Goal: Obtain resource: Obtain resource

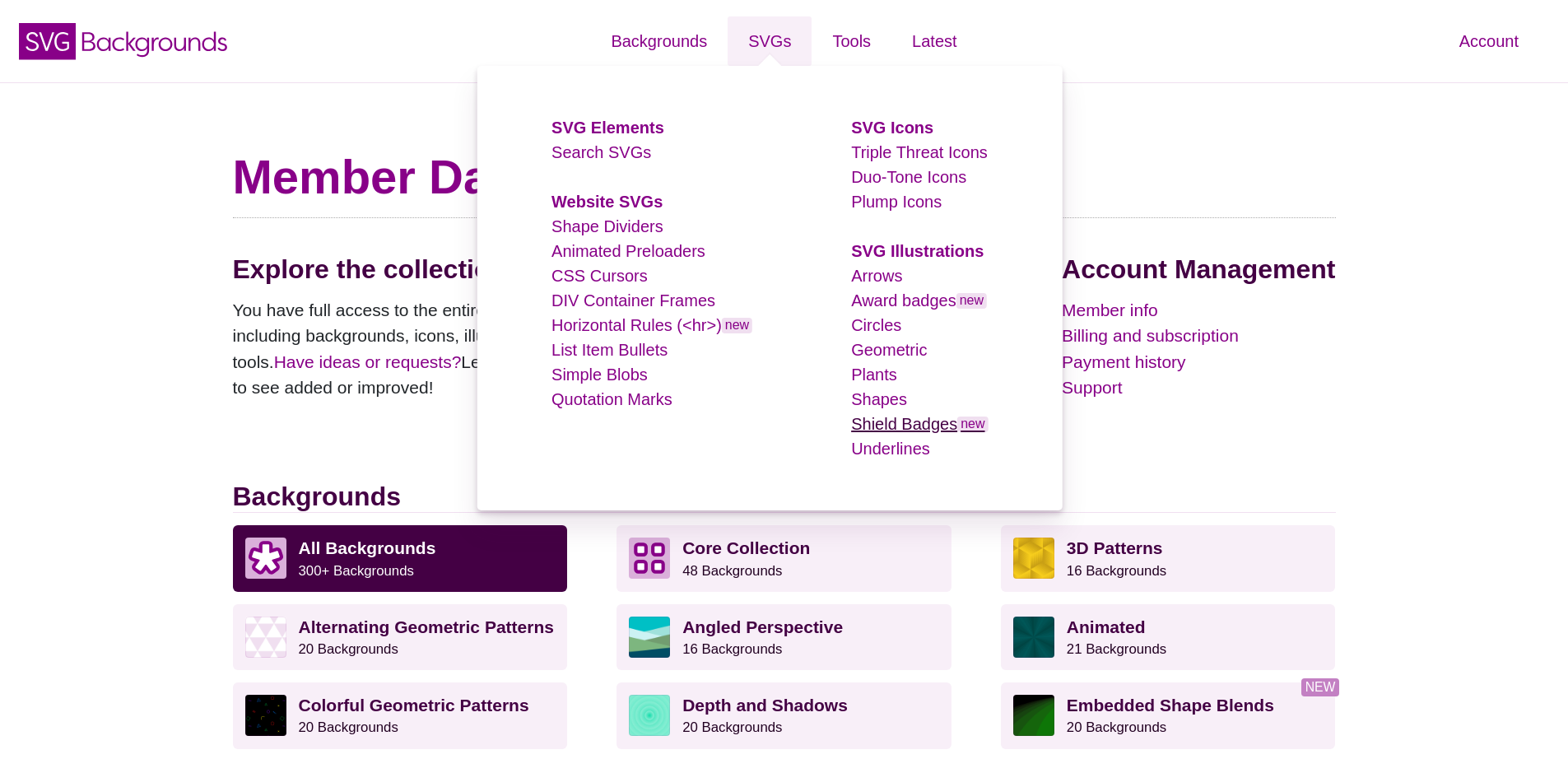
click at [886, 424] on link "Shield Badges new" at bounding box center [919, 424] width 136 height 18
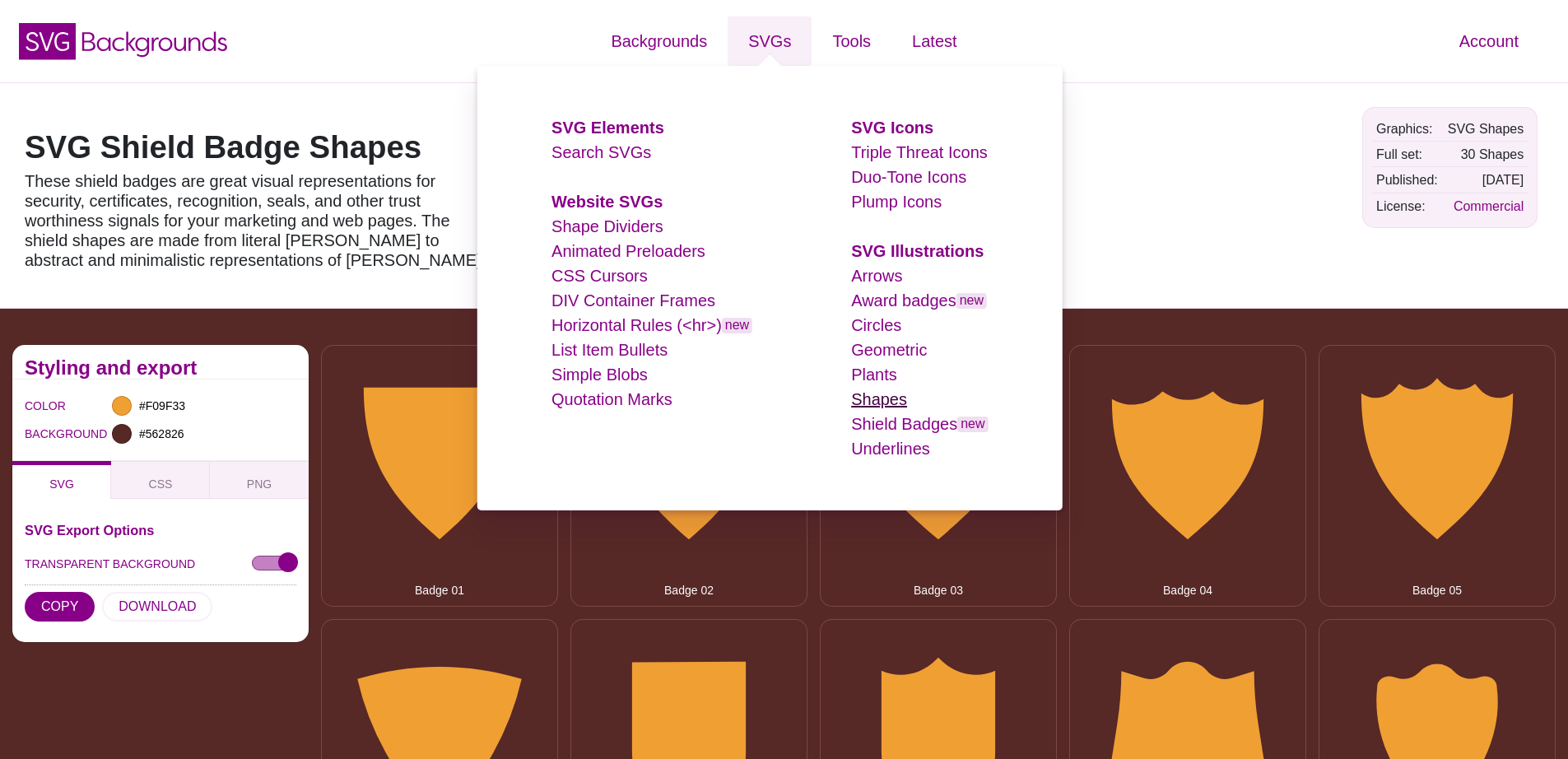
click at [886, 397] on link "Shapes" at bounding box center [879, 399] width 56 height 18
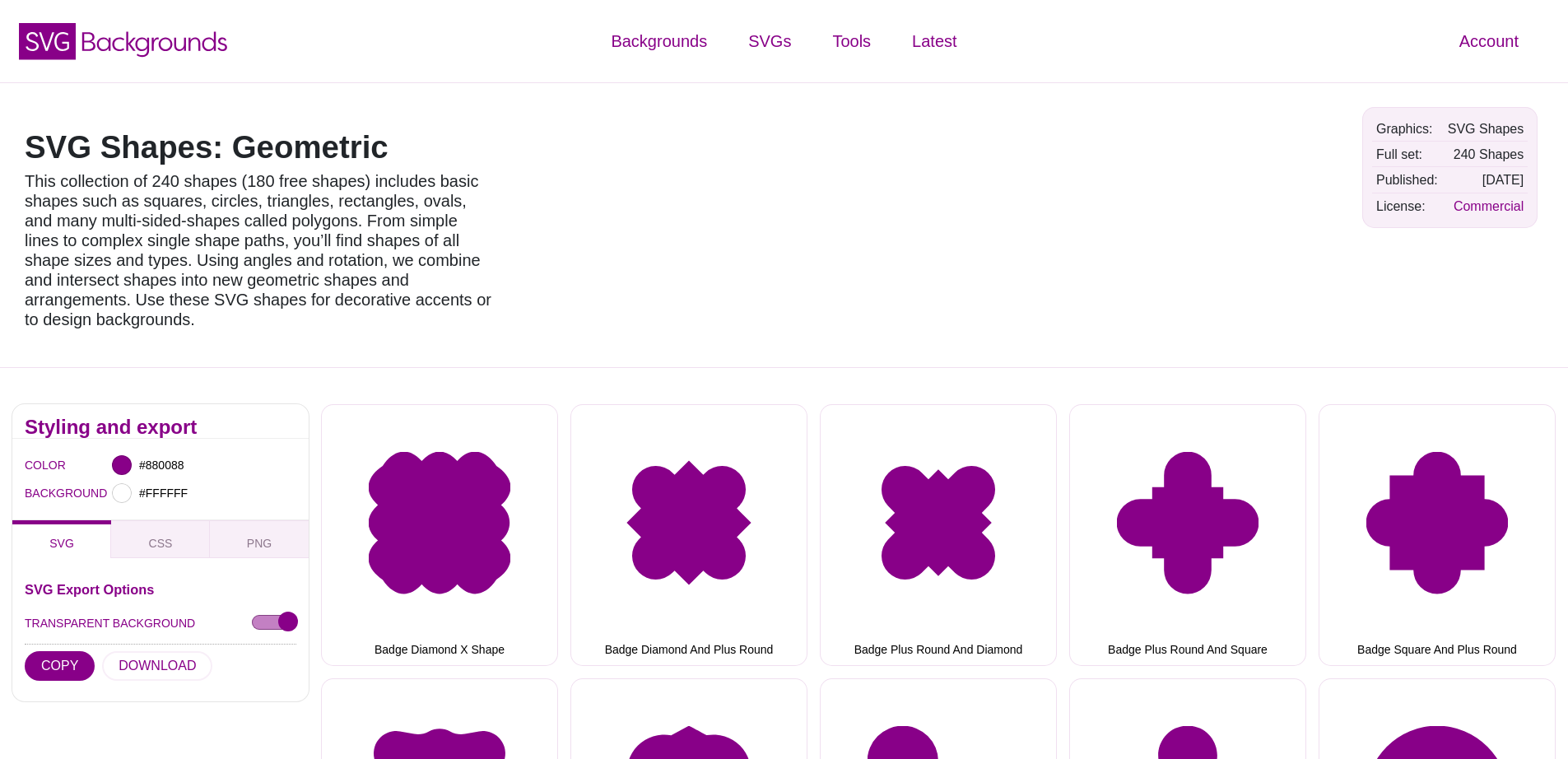
scroll to position [782, 0]
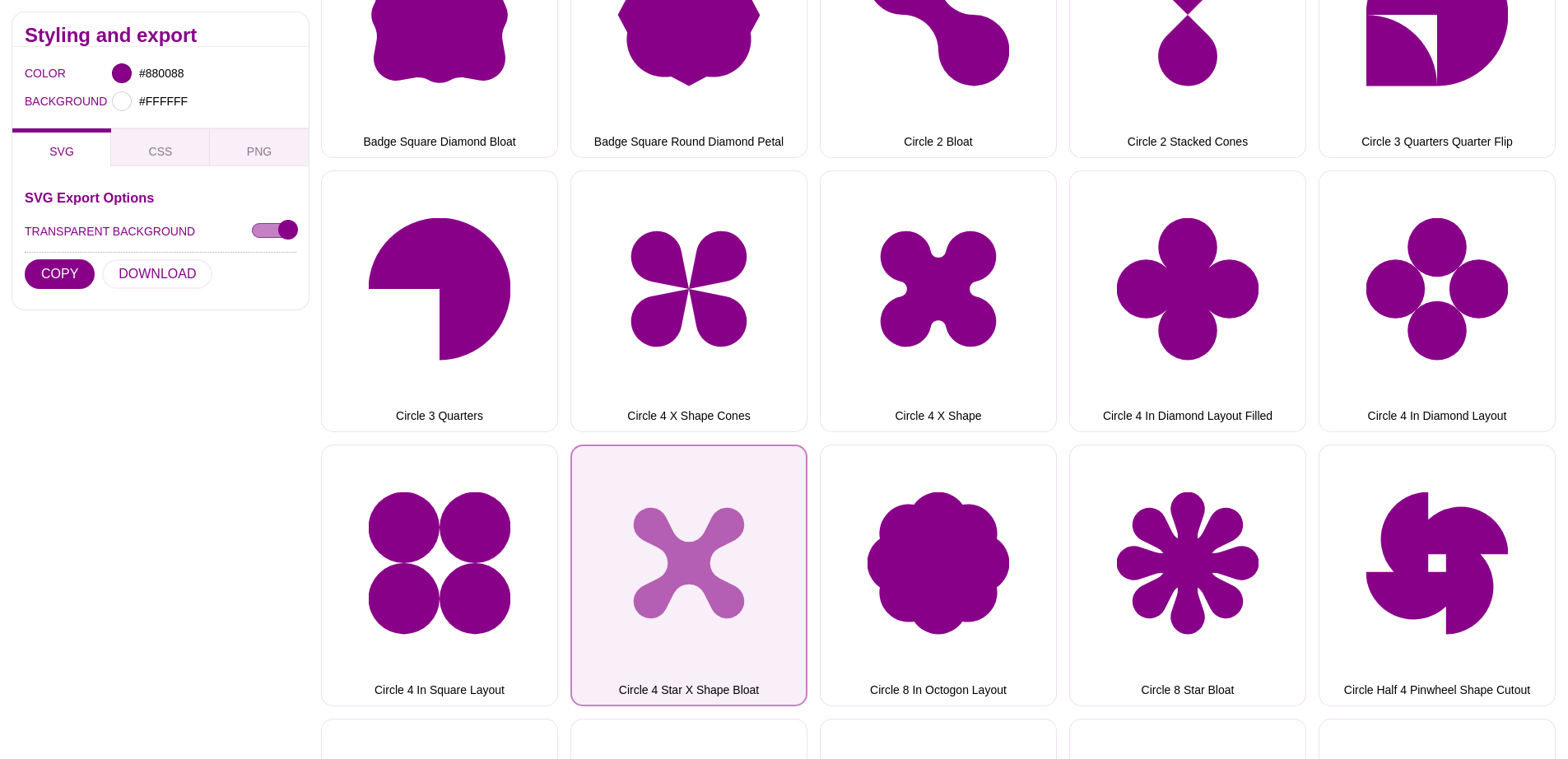
click at [699, 531] on button "Circle 4 Star X Shape Bloat" at bounding box center [689, 575] width 237 height 262
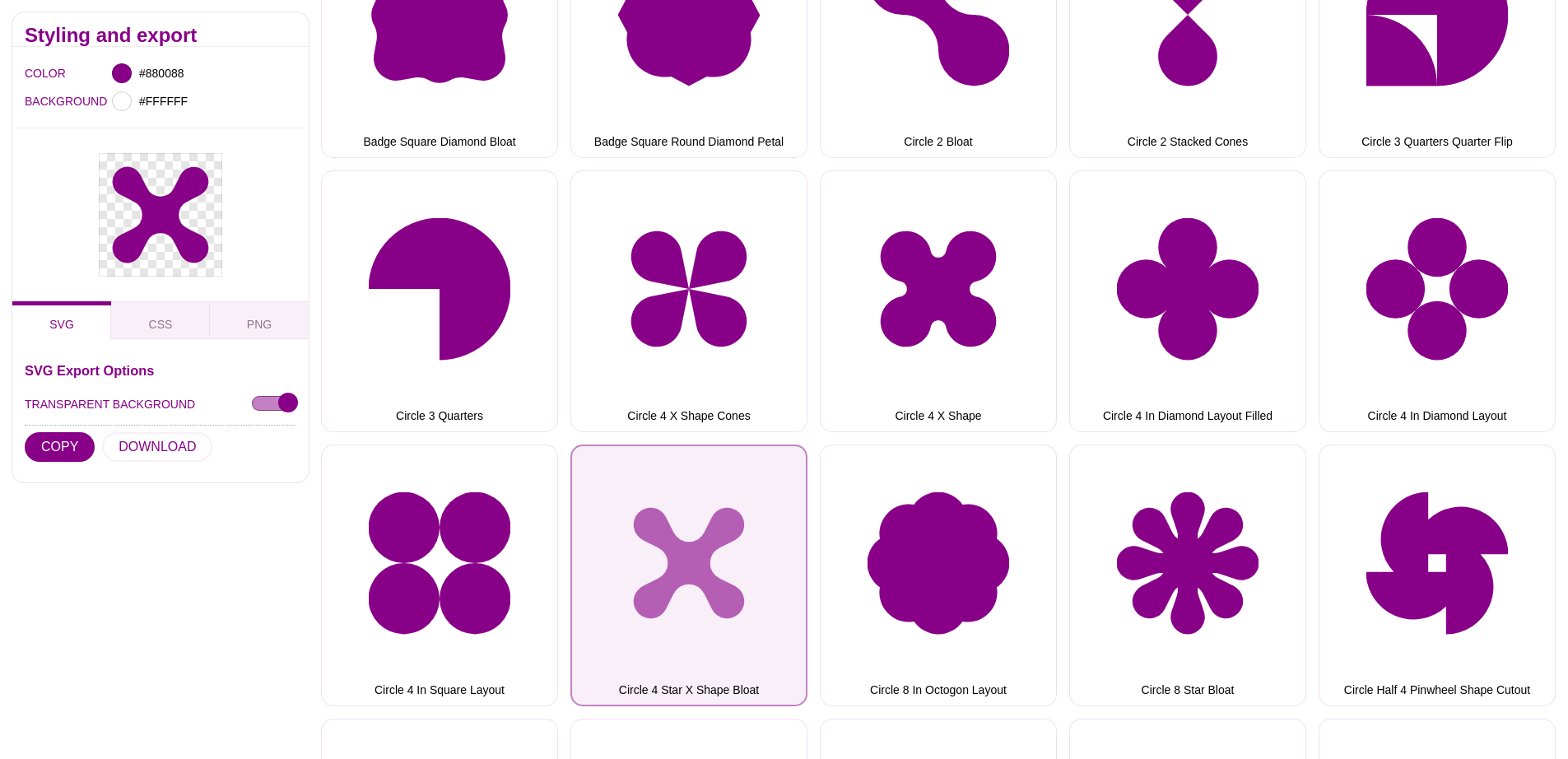
click at [691, 571] on button "Circle 4 Star X Shape Bloat" at bounding box center [689, 575] width 237 height 262
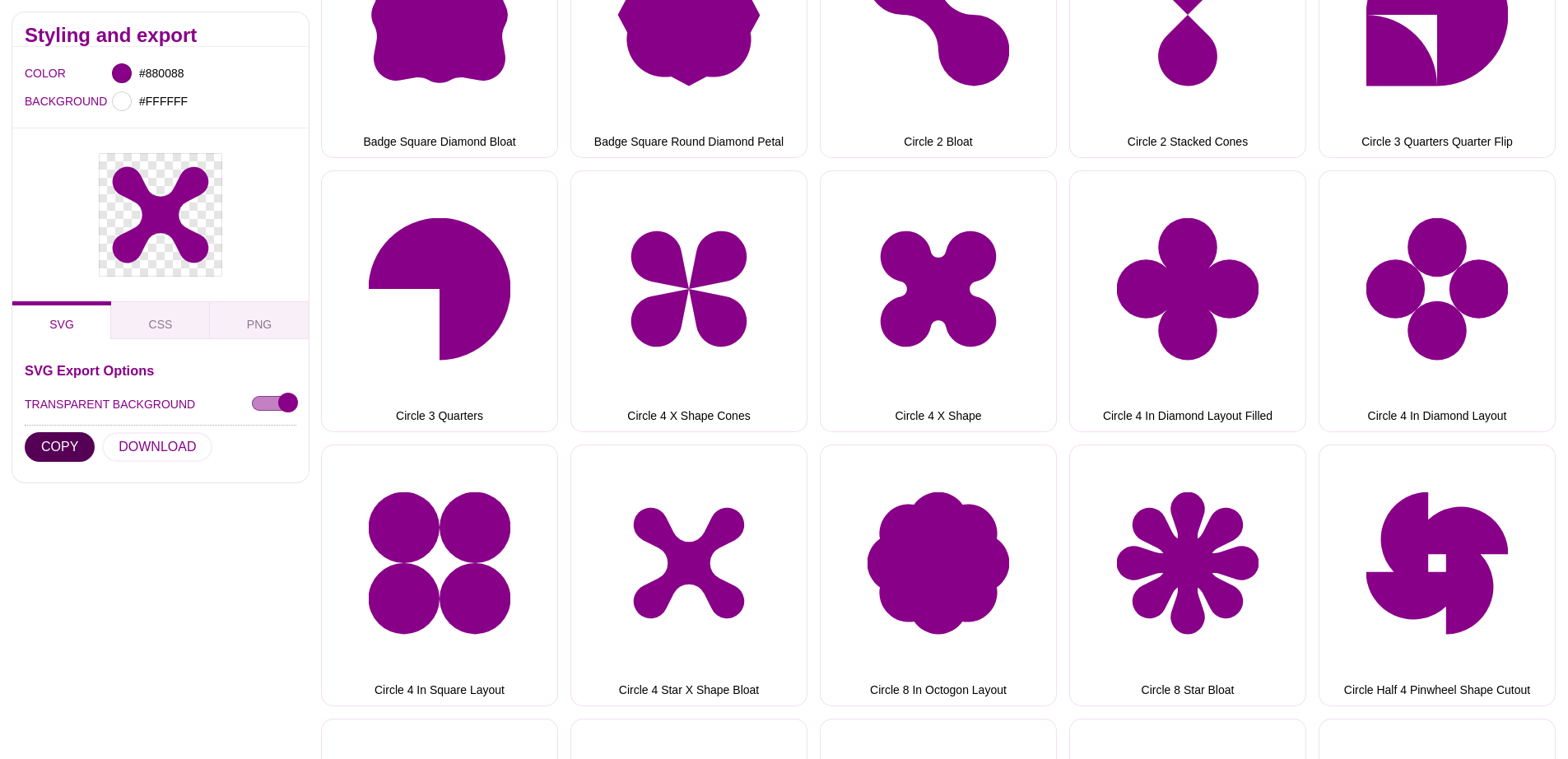
click at [69, 432] on button "COPY" at bounding box center [60, 447] width 70 height 30
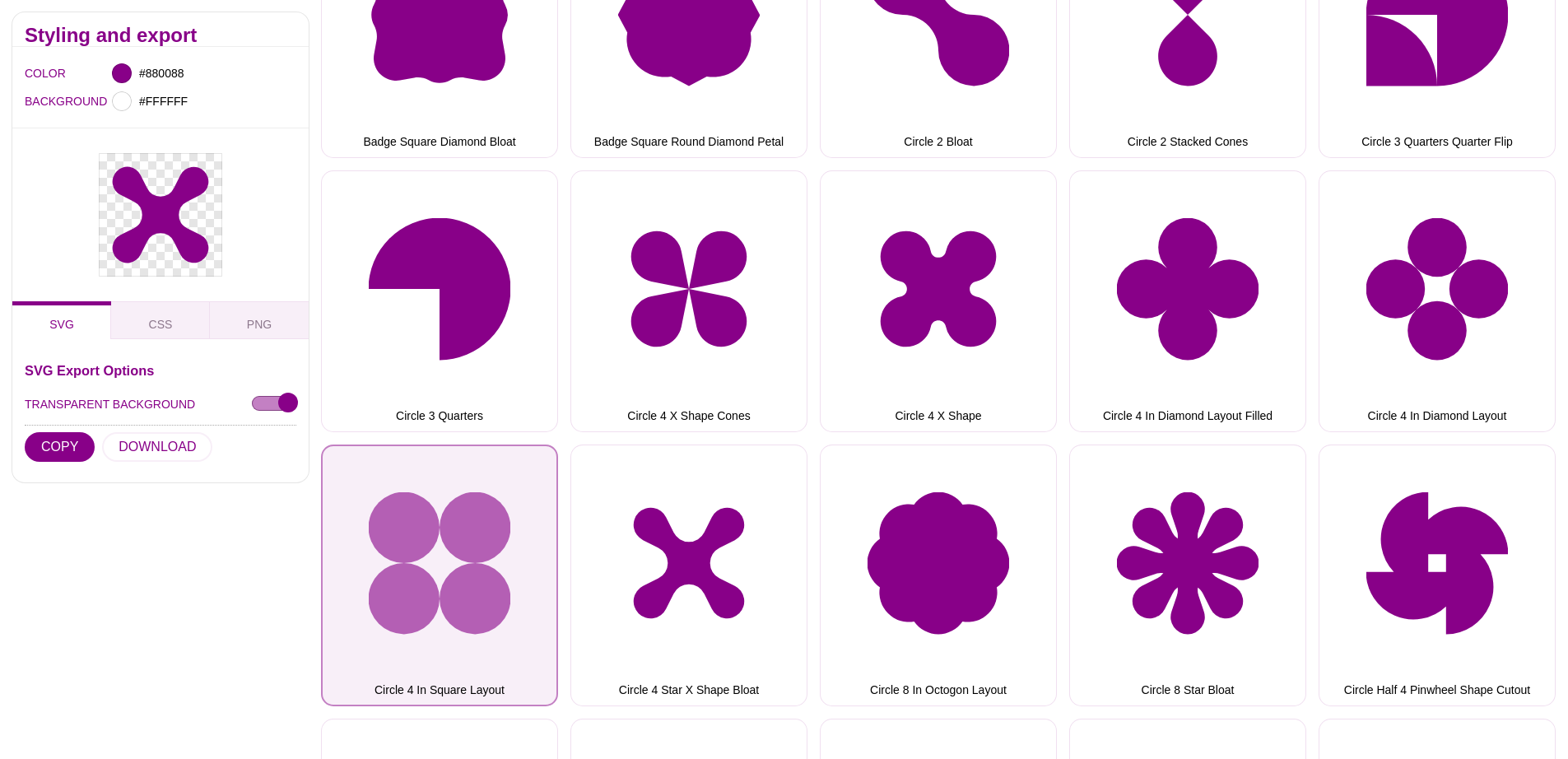
click at [496, 511] on button "Circle 4 In Square Layout" at bounding box center [440, 575] width 237 height 262
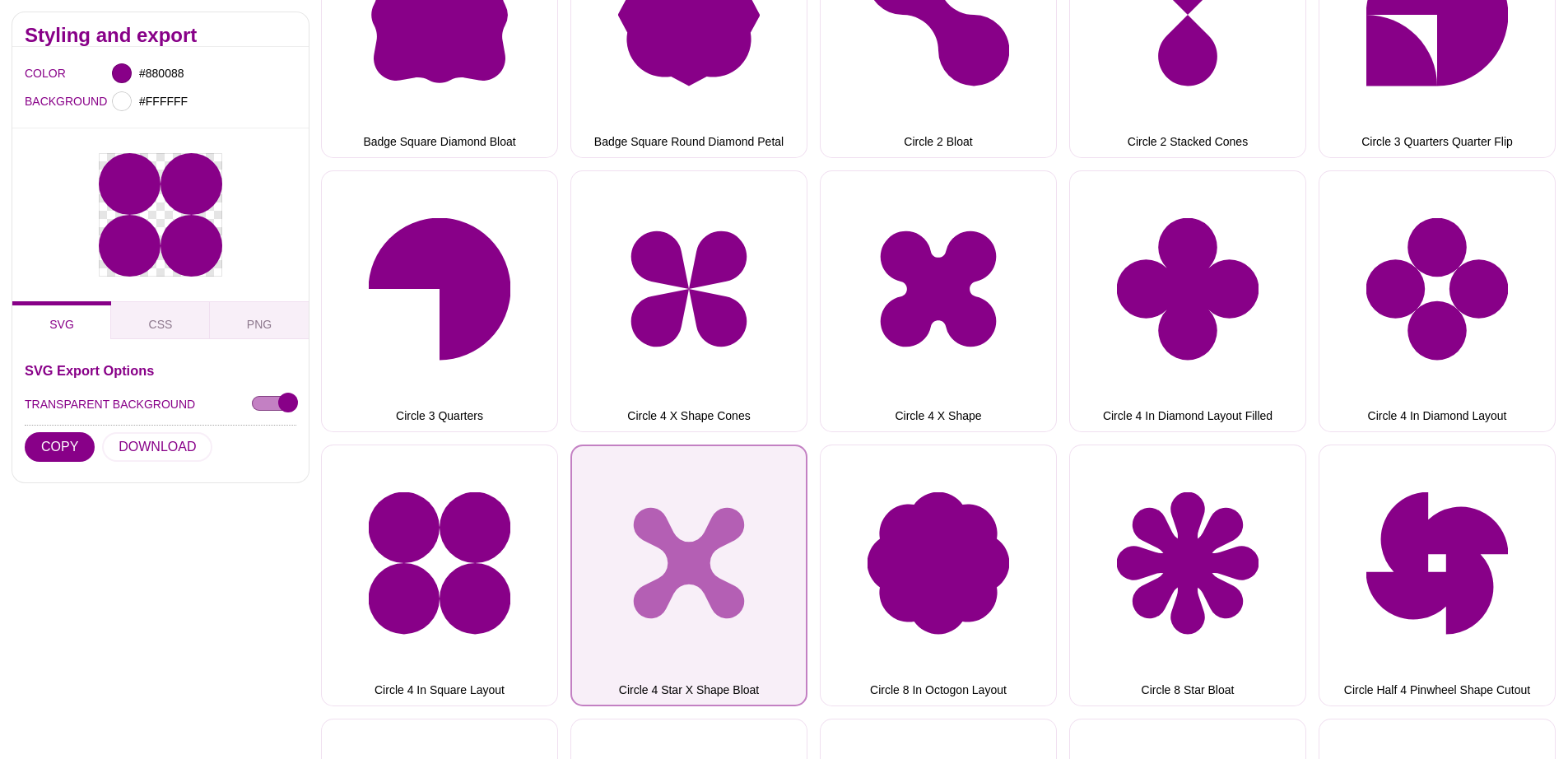
click at [691, 541] on button "Circle 4 Star X Shape Bloat" at bounding box center [689, 575] width 237 height 262
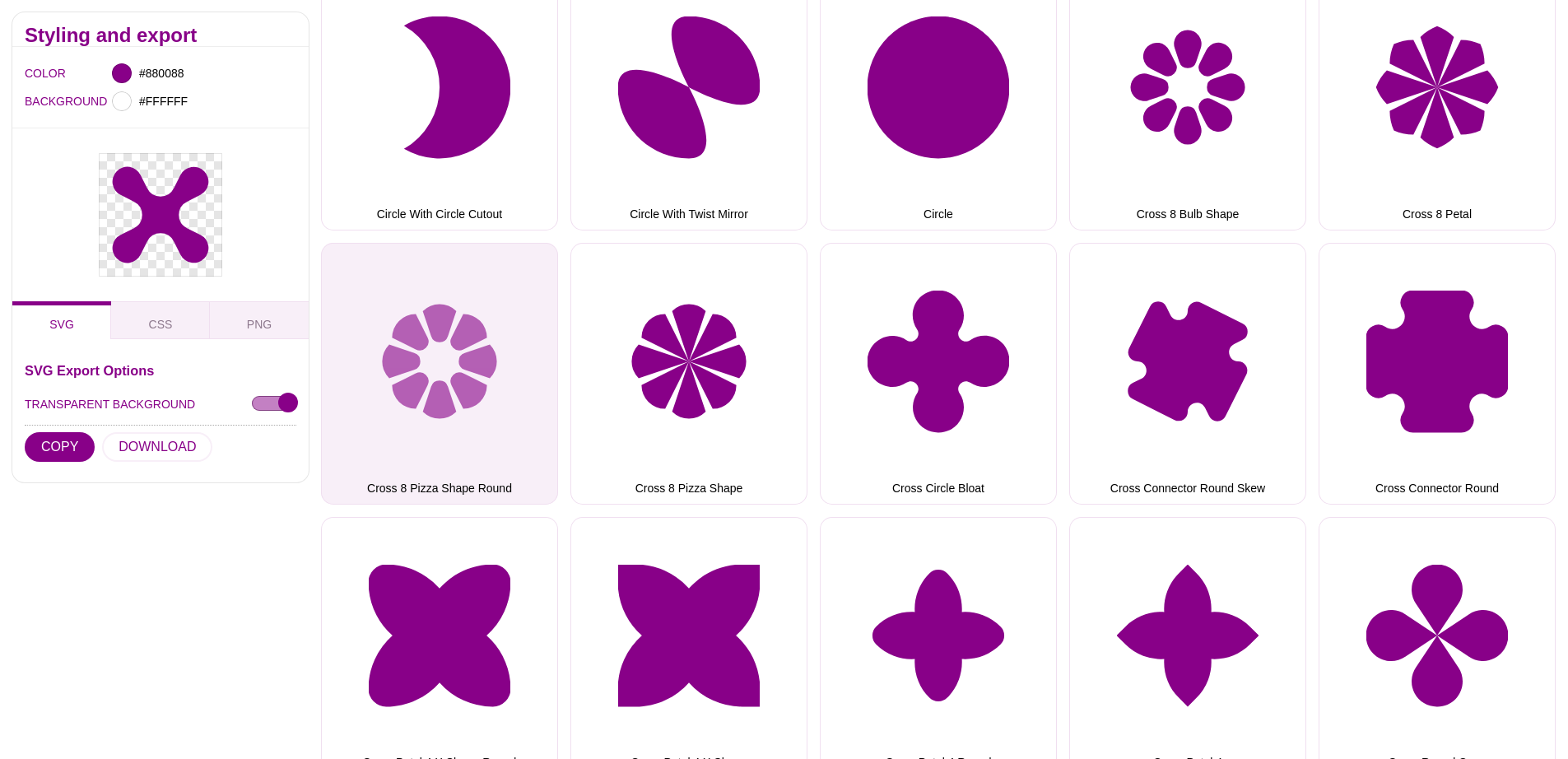
scroll to position [3978, 0]
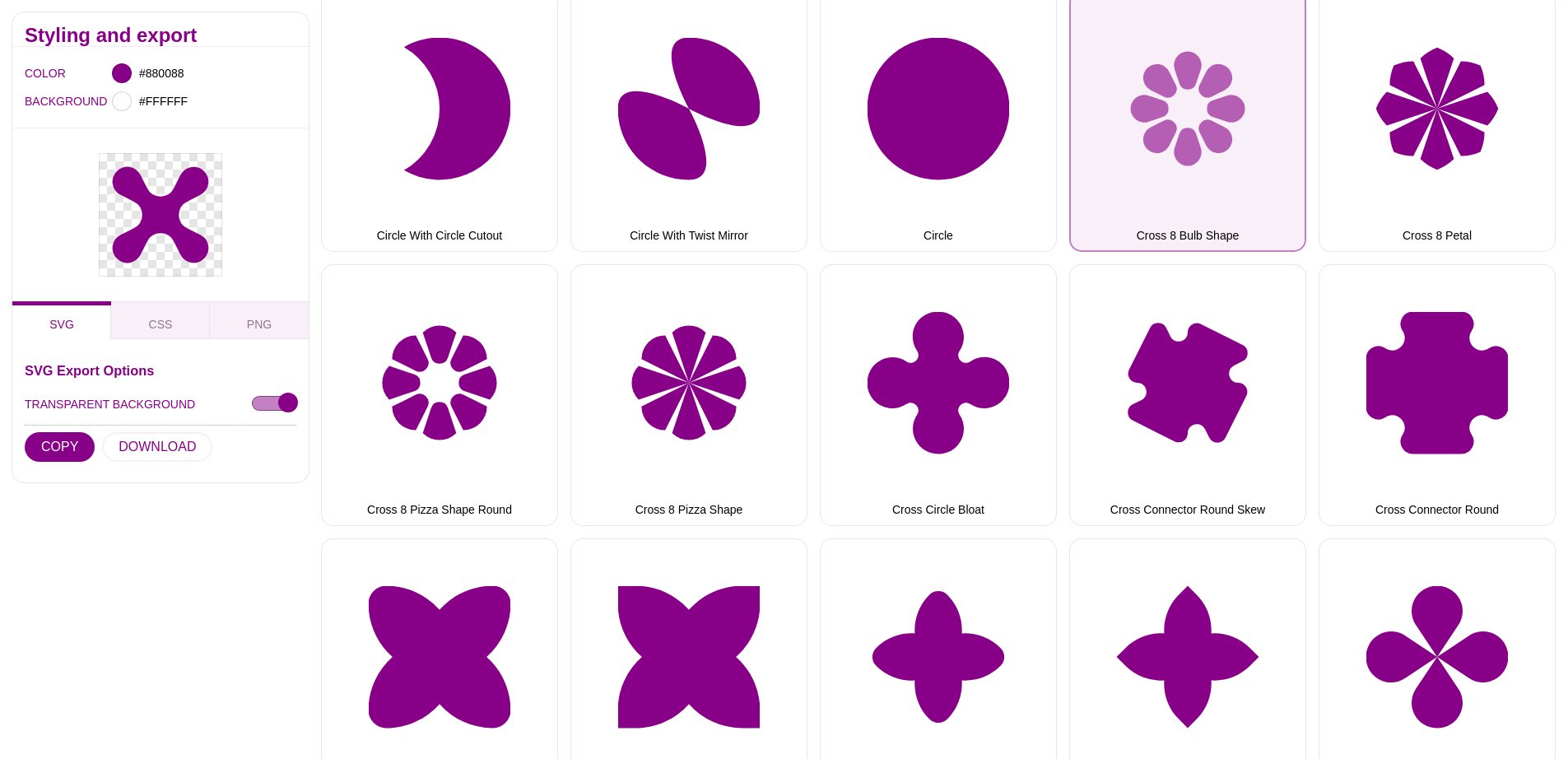
click at [1191, 143] on button "Cross 8 Bulb Shape" at bounding box center [1188, 120] width 237 height 262
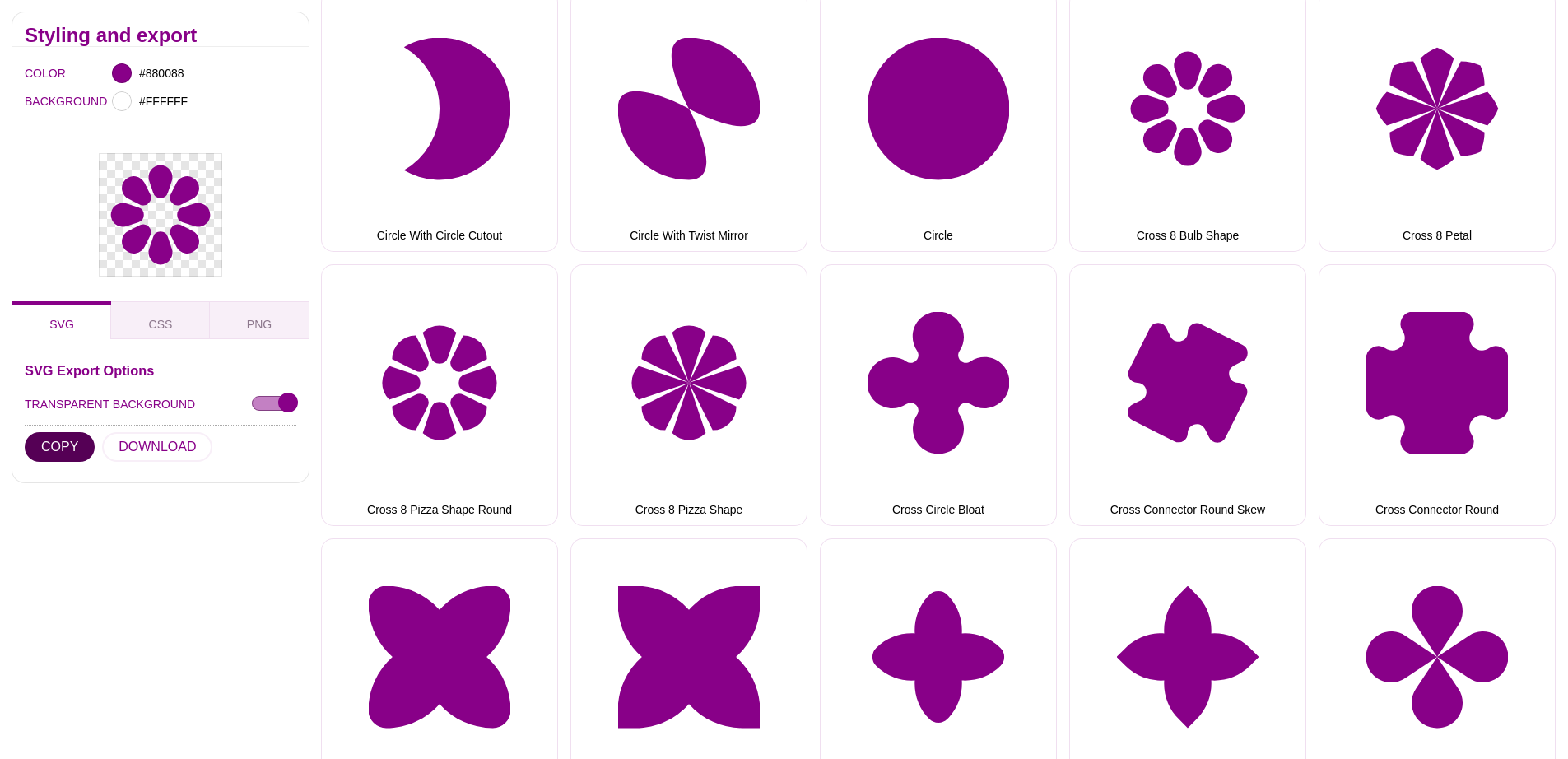
click at [60, 432] on button "COPY" at bounding box center [60, 447] width 70 height 30
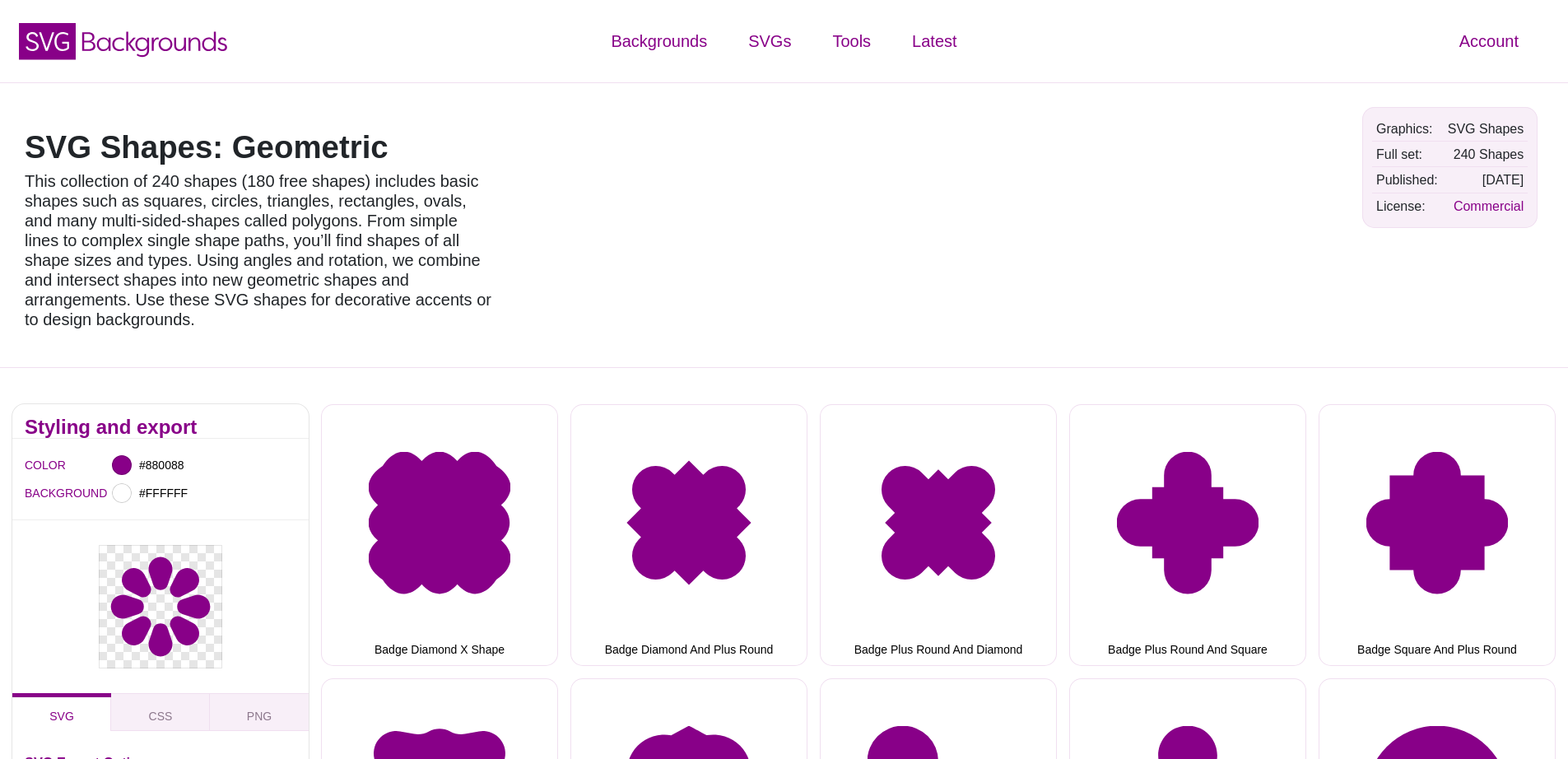
scroll to position [10, 0]
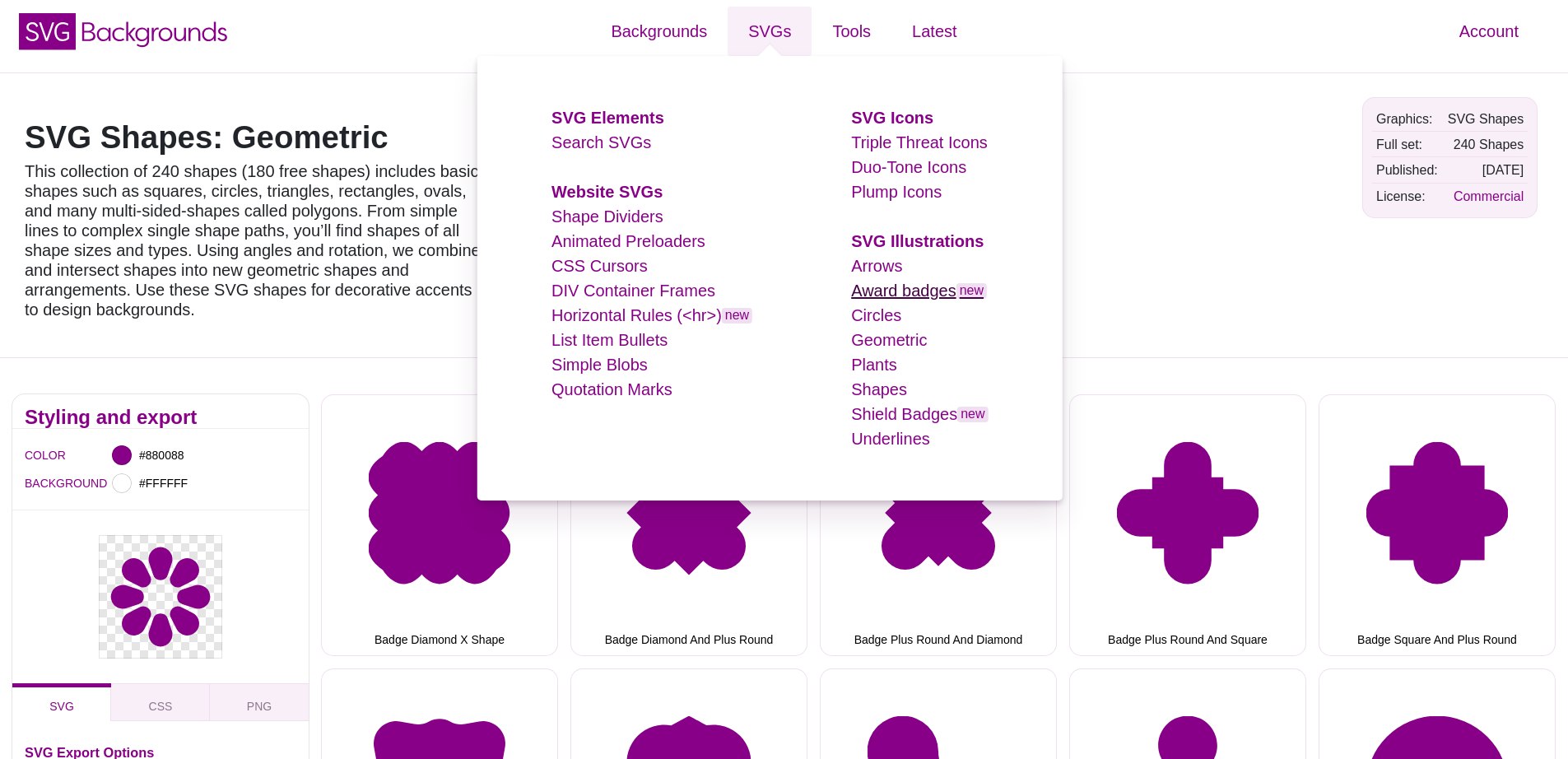
click at [899, 291] on link "Award badges new" at bounding box center [918, 290] width 136 height 18
